Goal: Find specific page/section: Find specific page/section

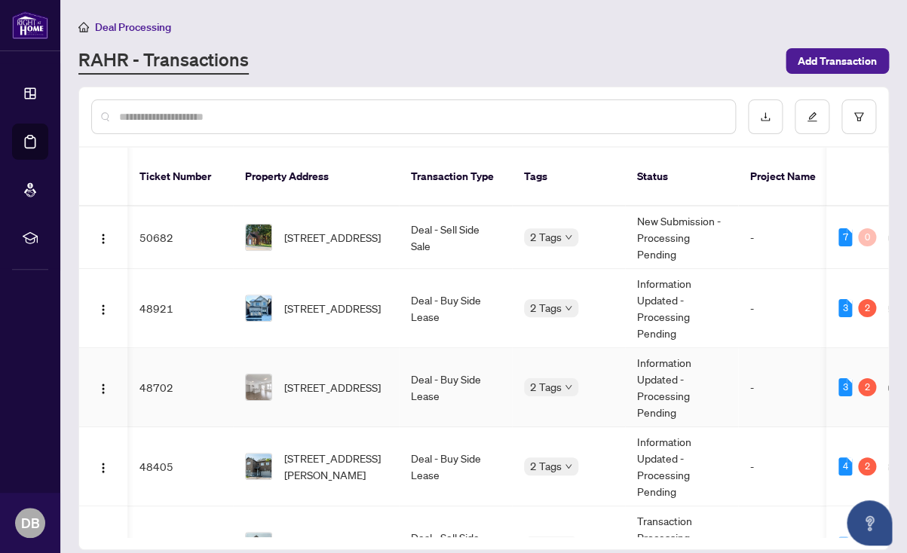
scroll to position [0, 2]
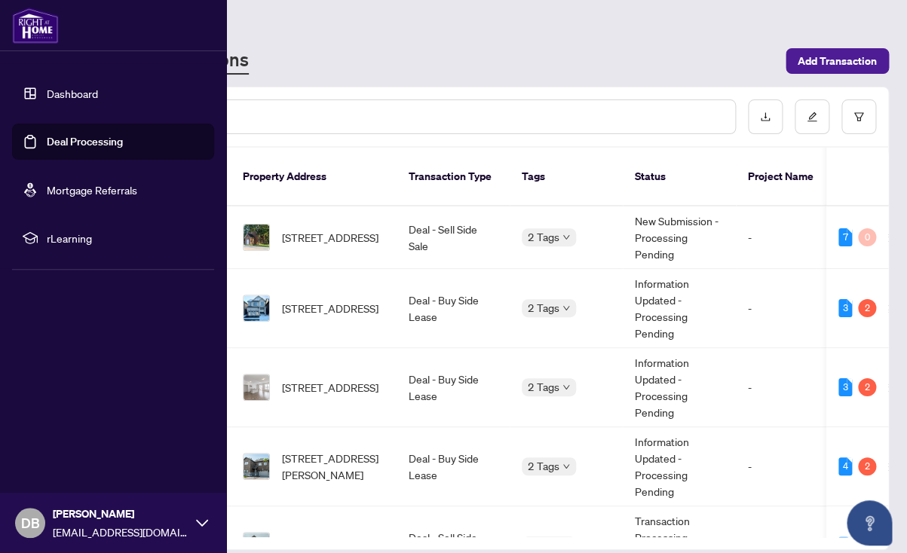
click at [72, 92] on link "Dashboard" at bounding box center [72, 94] width 51 height 14
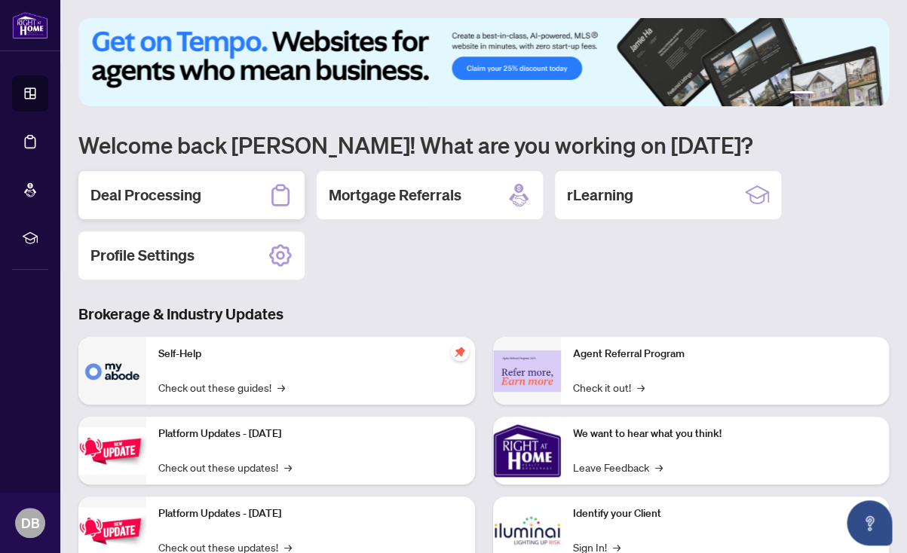
click at [191, 195] on h2 "Deal Processing" at bounding box center [145, 195] width 111 height 21
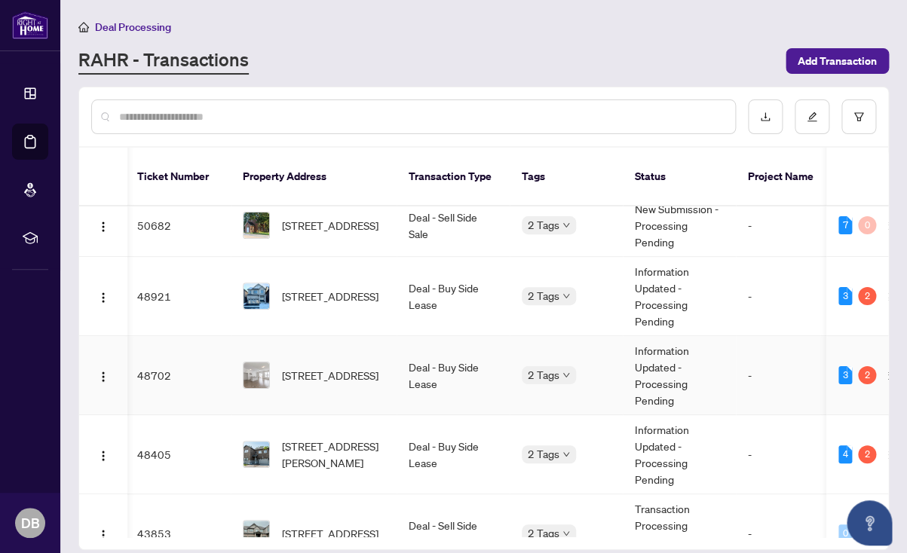
scroll to position [11, 2]
click at [323, 368] on span "[STREET_ADDRESS]" at bounding box center [330, 376] width 97 height 17
